Goal: Find specific page/section: Find specific page/section

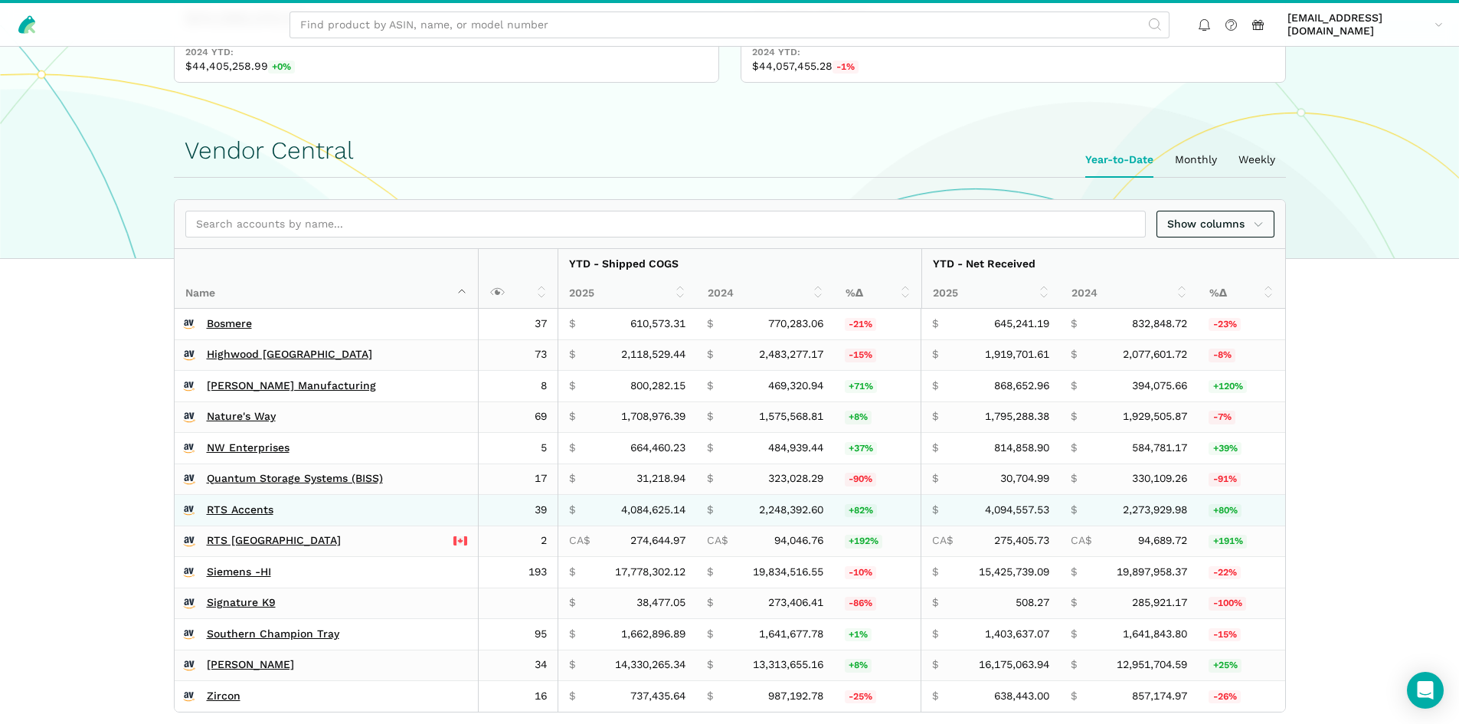
scroll to position [230, 0]
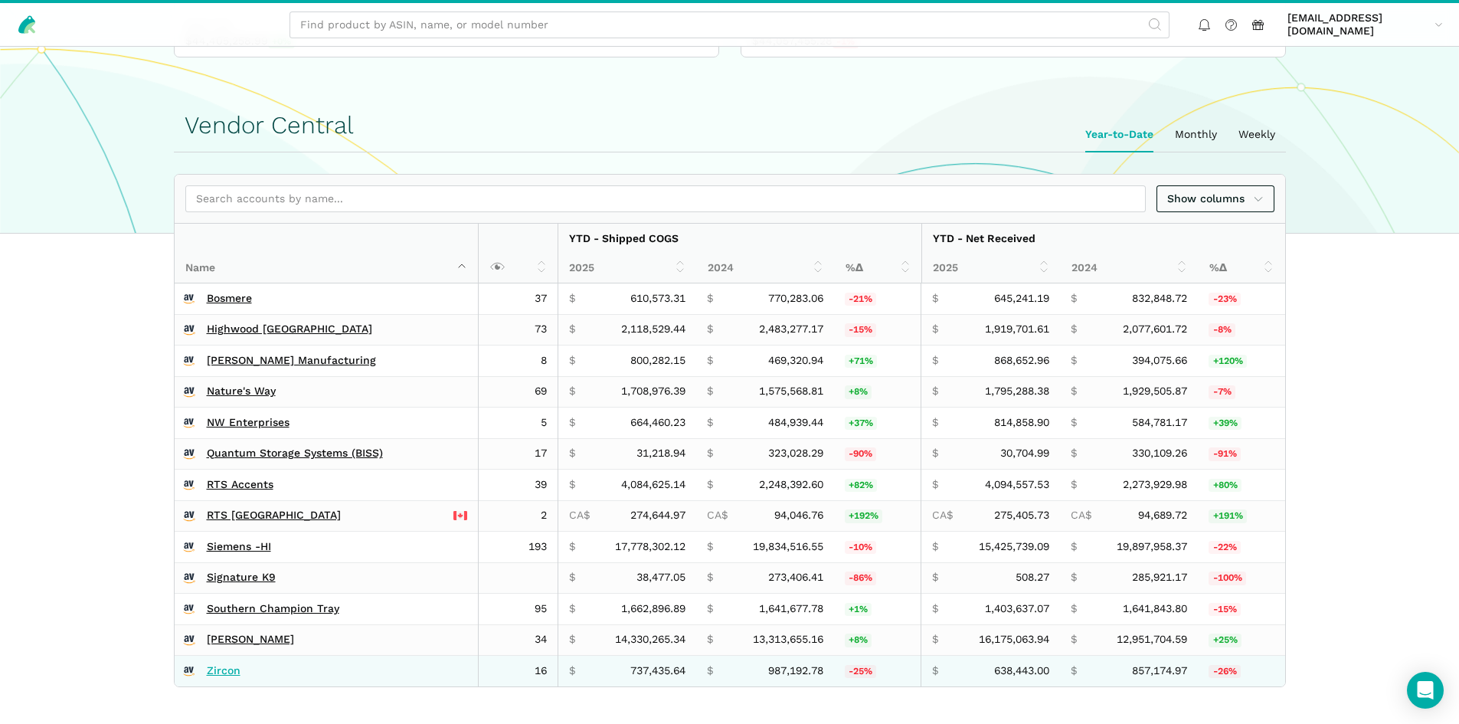
click at [225, 673] on link "Zircon" at bounding box center [224, 671] width 34 height 14
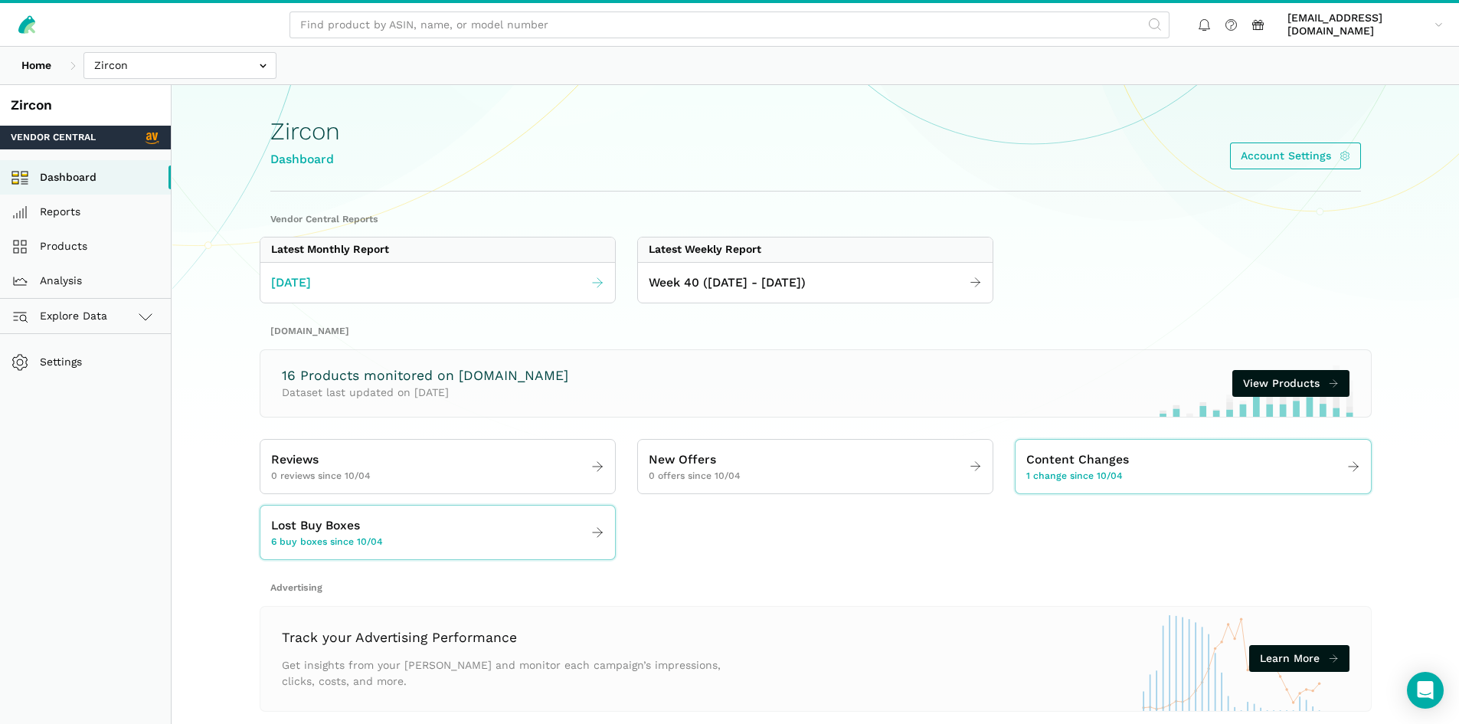
click at [373, 270] on link "[DATE]" at bounding box center [437, 283] width 355 height 30
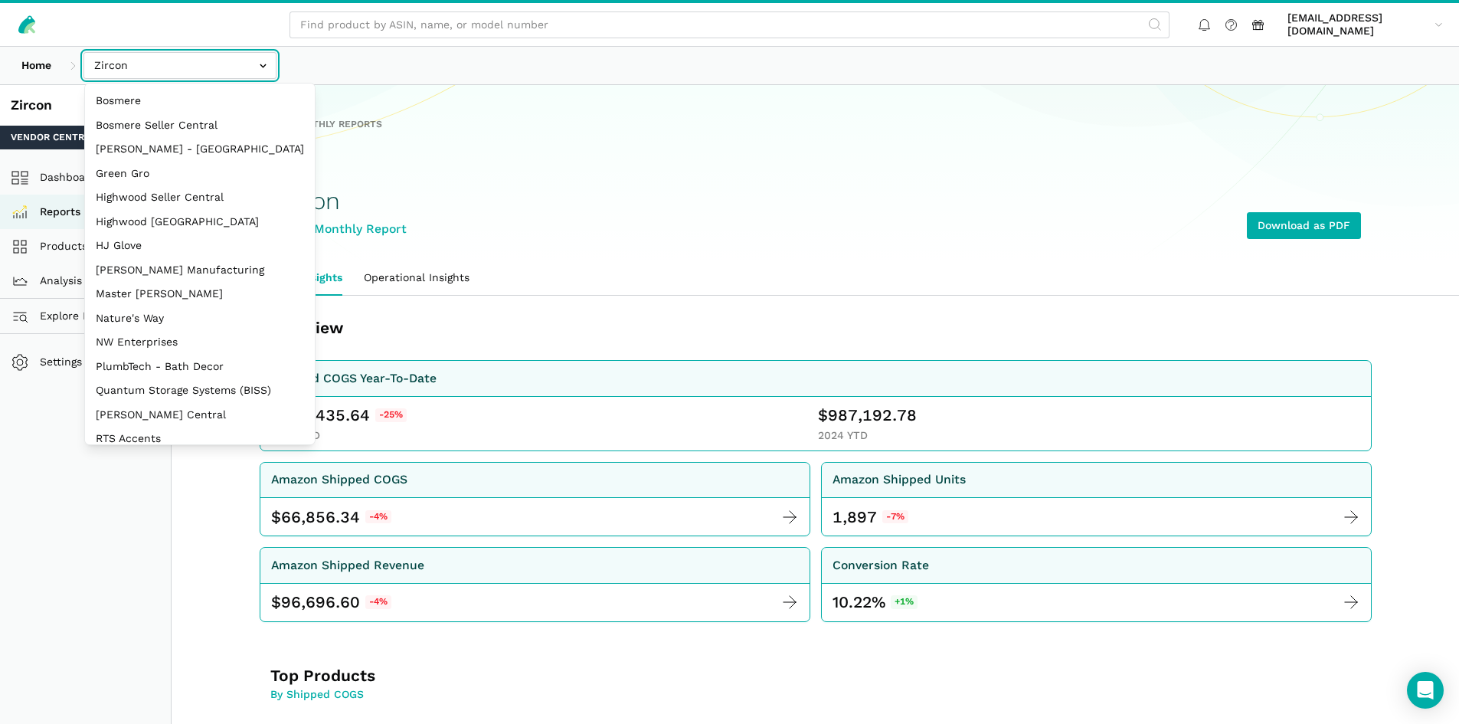
click at [198, 60] on input "text" at bounding box center [179, 65] width 193 height 27
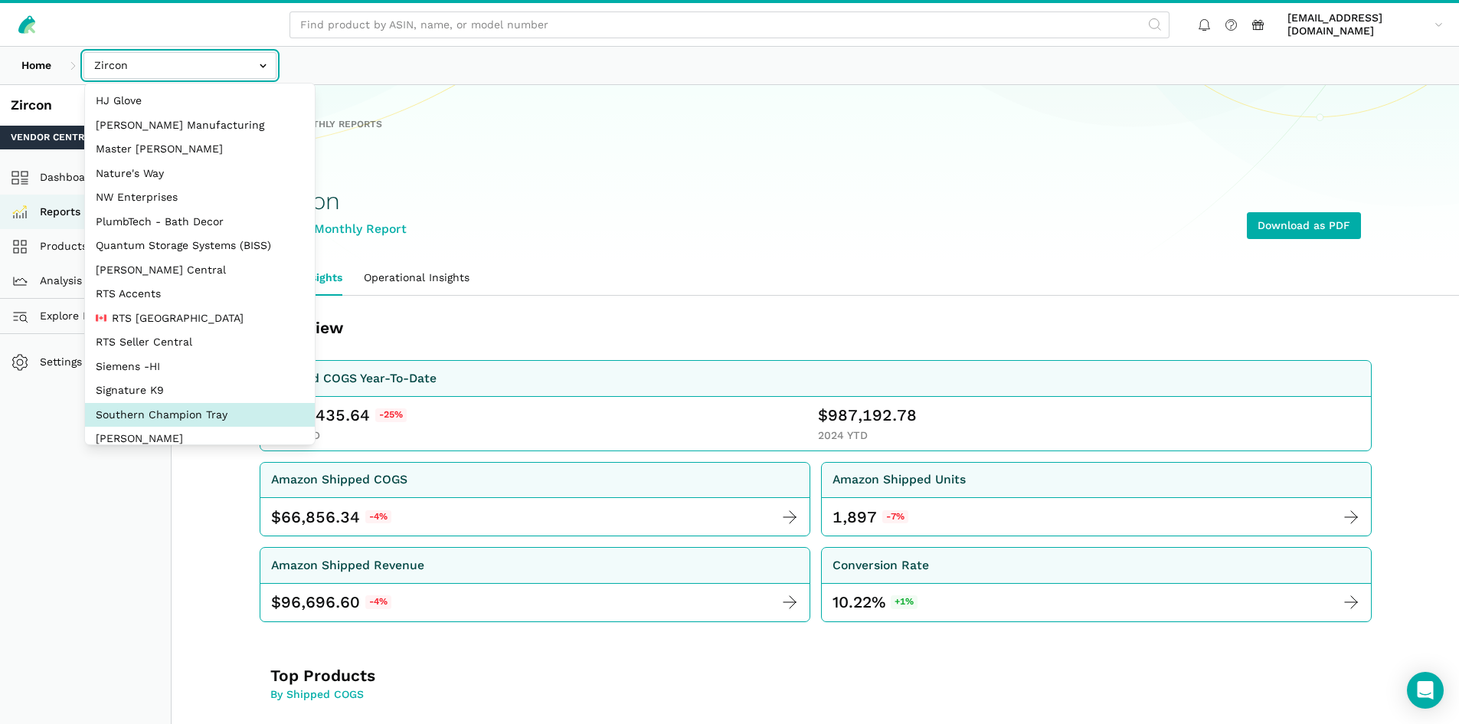
scroll to position [205, 0]
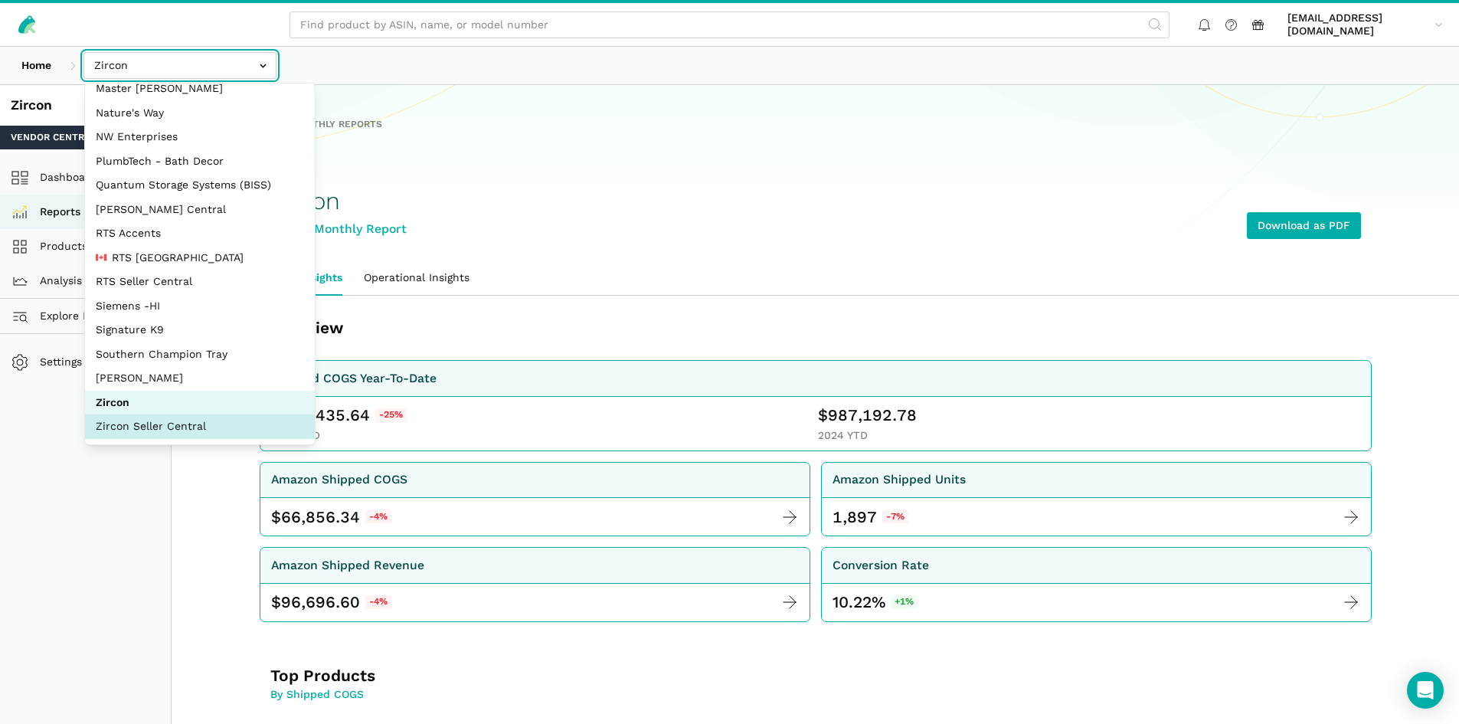
select select "sxXy7QUnd3DBseUermwZGXsL"
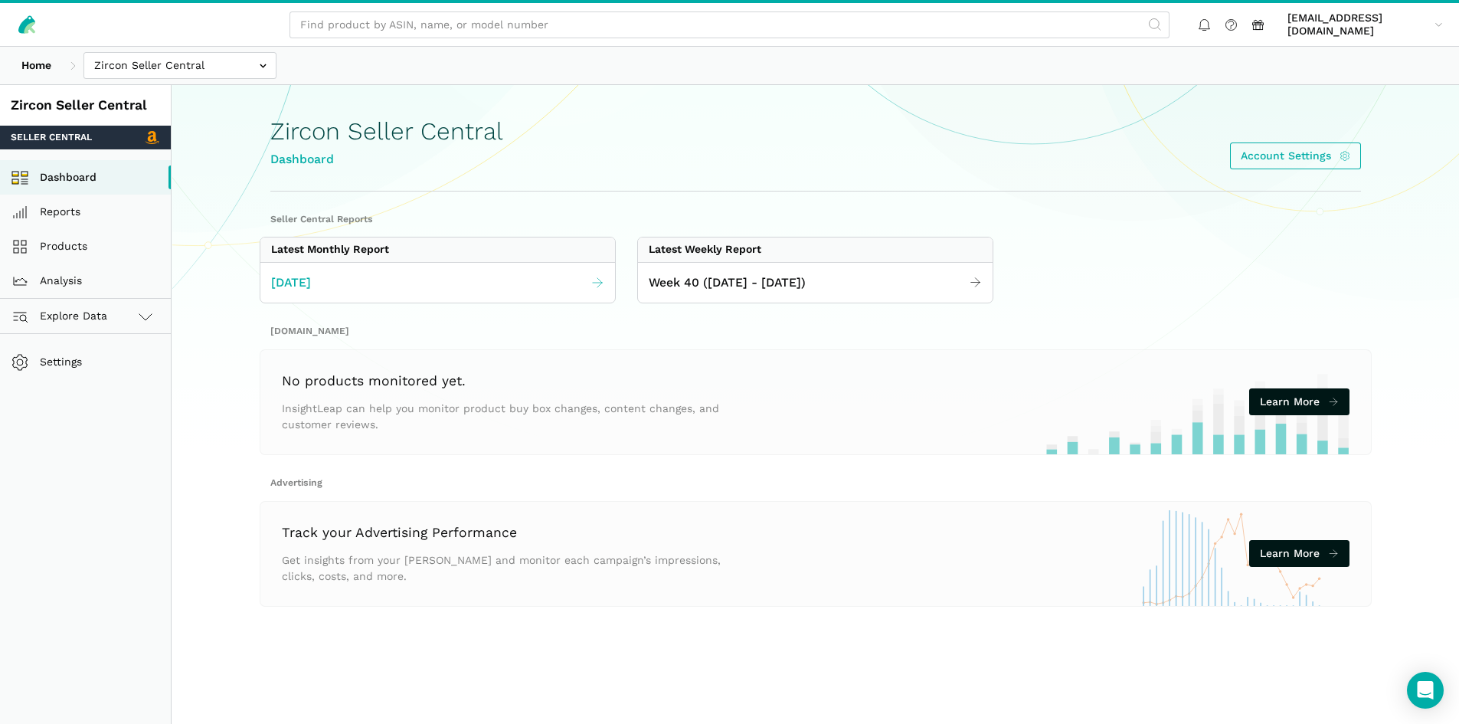
click at [503, 296] on link "[DATE]" at bounding box center [437, 283] width 355 height 30
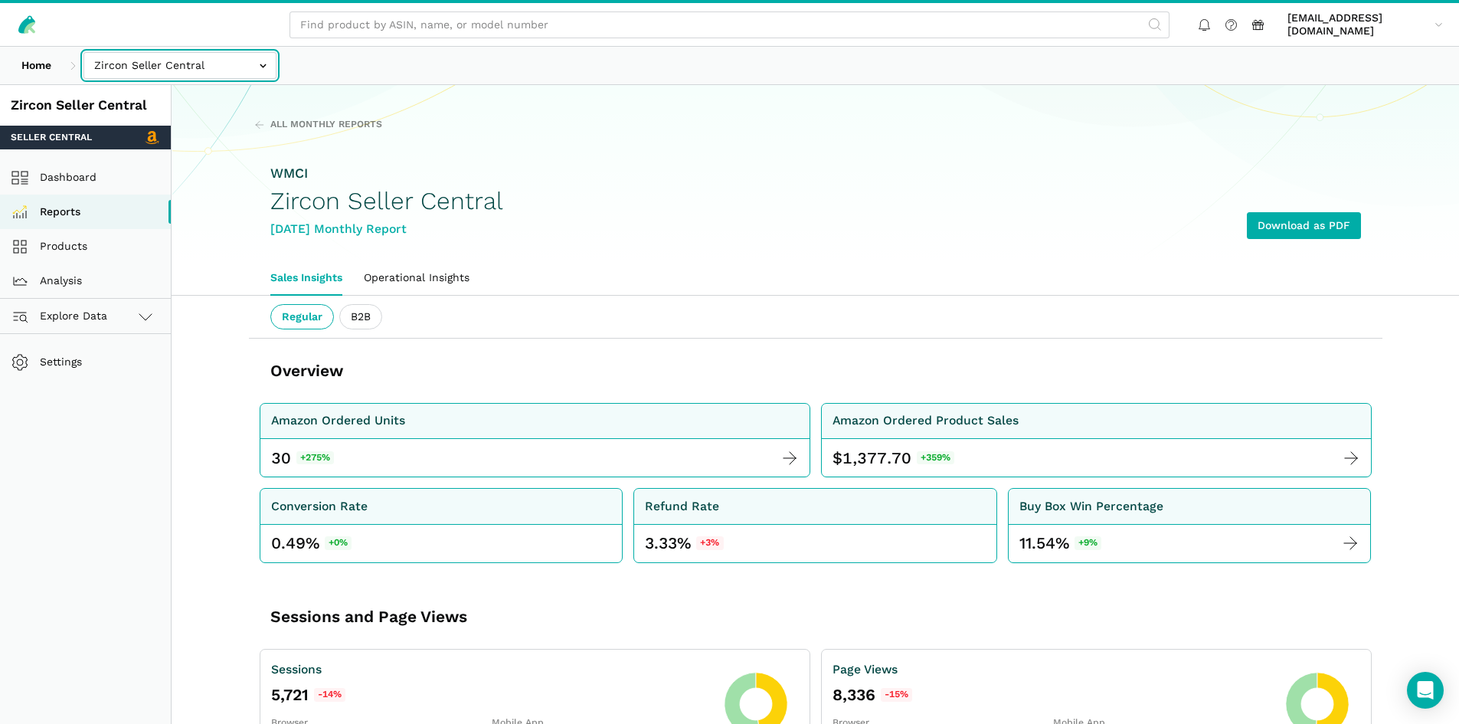
click at [159, 67] on input "text" at bounding box center [179, 65] width 193 height 27
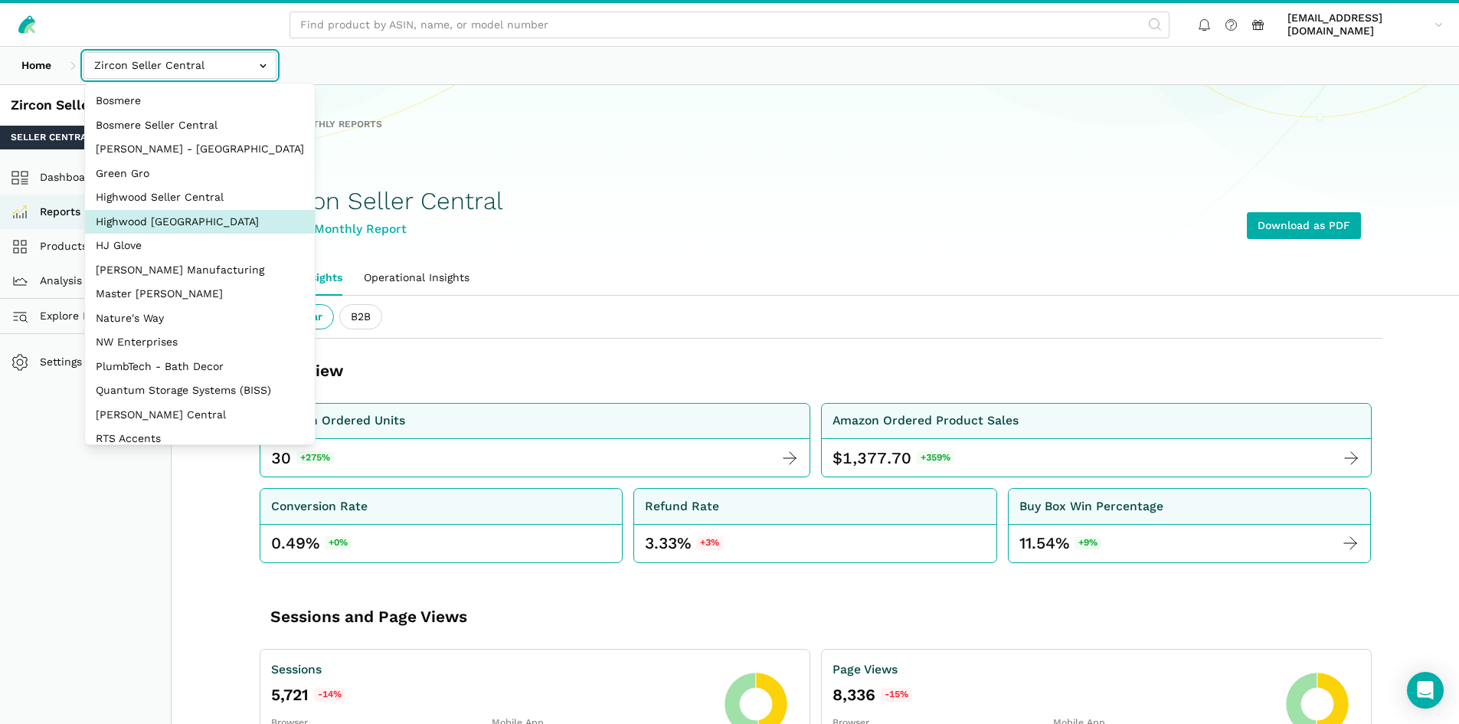
select select "CHUG62dKHNPRLvcuXw3wAxs5"
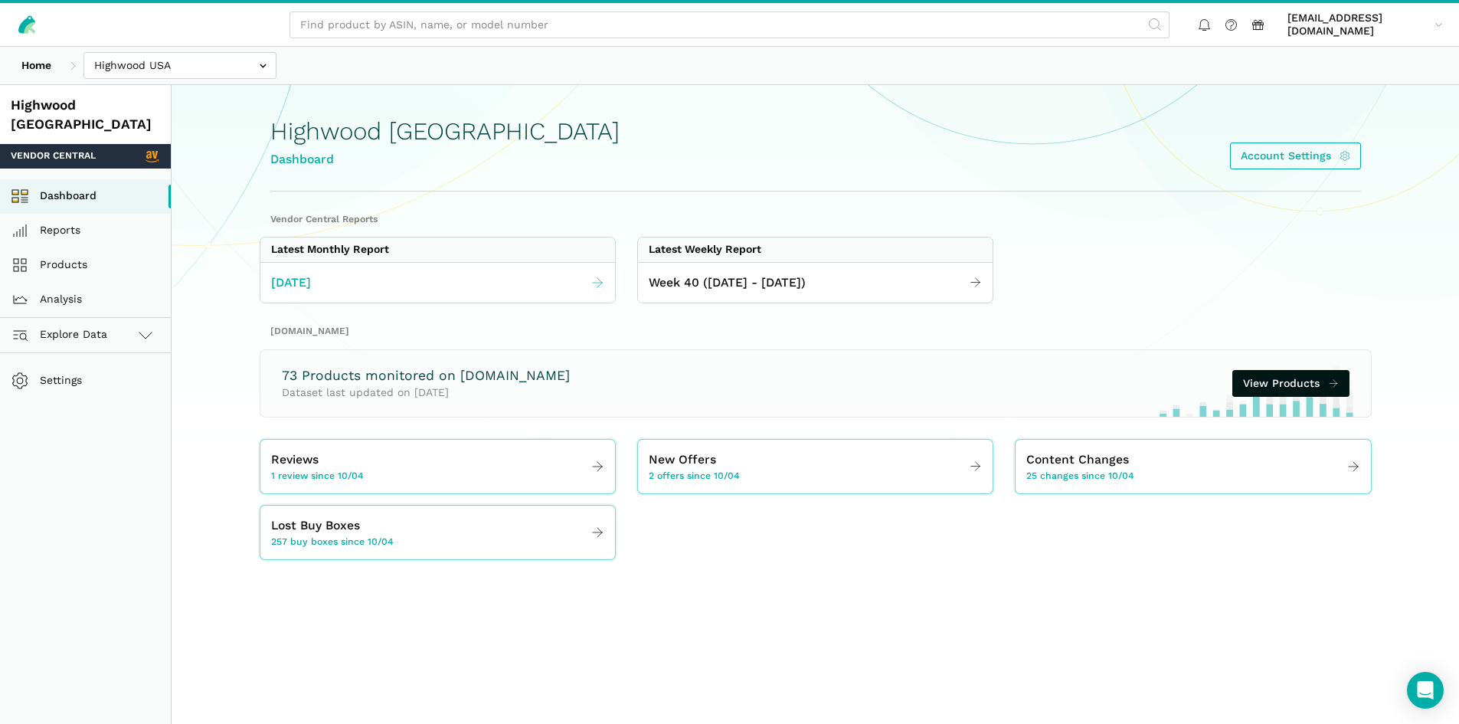
click at [473, 289] on link "[DATE]" at bounding box center [437, 283] width 355 height 30
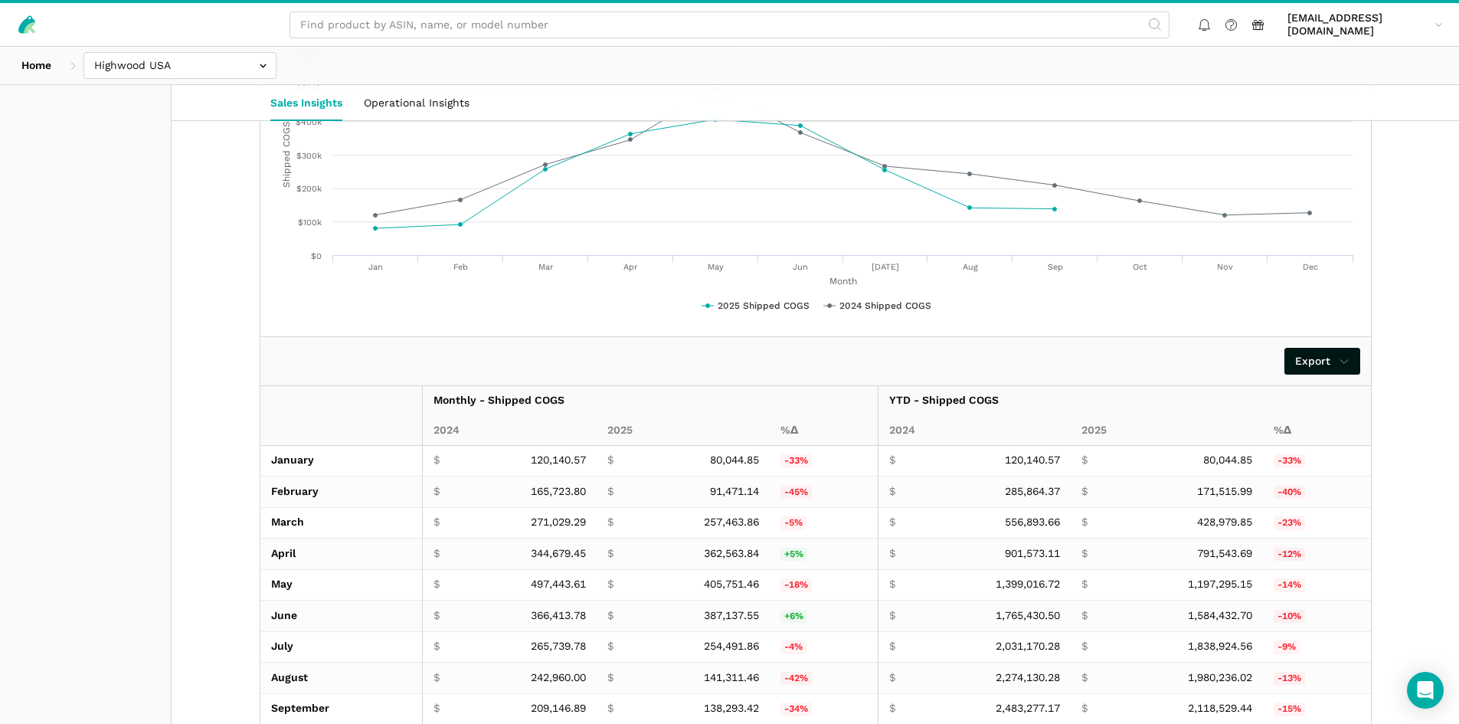
scroll to position [2374, 0]
